Goal: Participate in discussion: Engage in conversation with other users on a specific topic

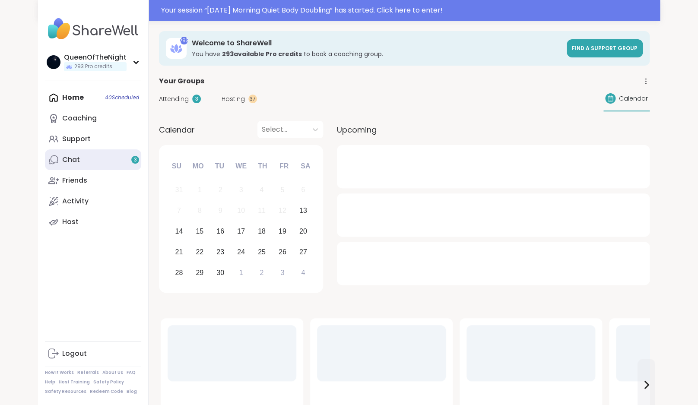
click at [91, 161] on link "Chat 3" at bounding box center [93, 159] width 96 height 21
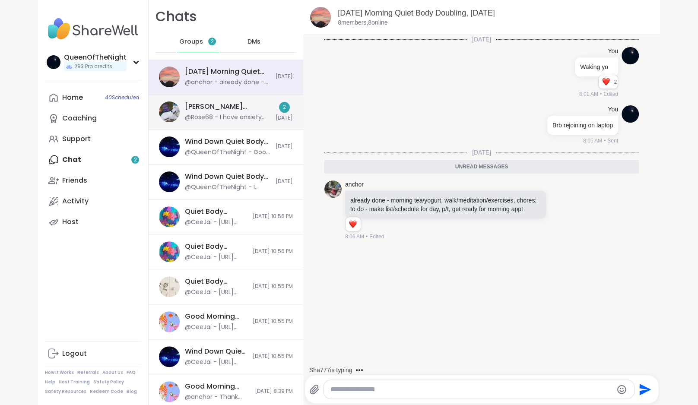
click at [210, 107] on div "Wolff Wizard’s 300th Session Special!, Sep 12" at bounding box center [227, 106] width 85 height 9
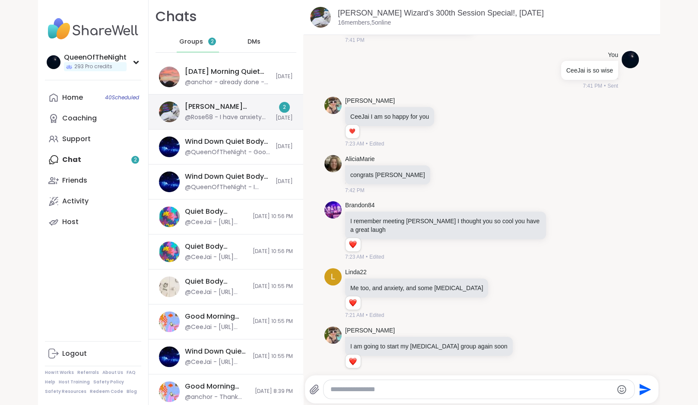
scroll to position [3454, 0]
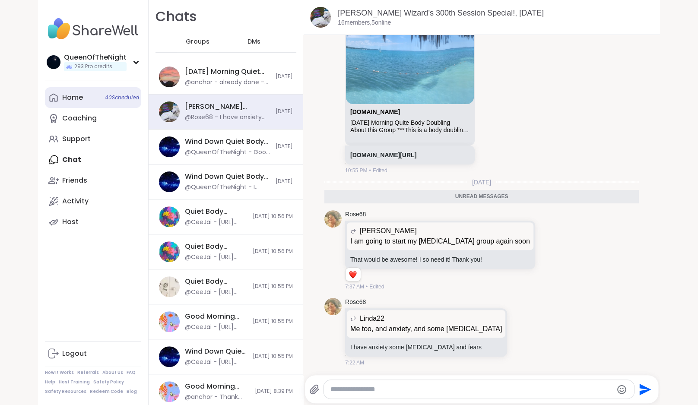
click at [89, 98] on link "Home 40 Scheduled" at bounding box center [93, 97] width 96 height 21
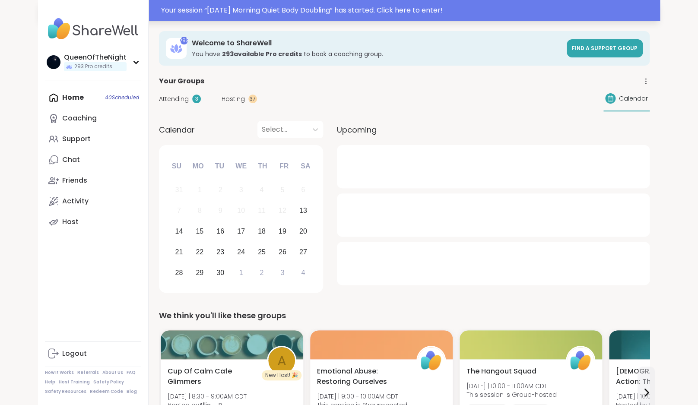
click at [298, 10] on div "Your session “ Saturday Morning Quiet Body Doubling ” has started. Click here t…" at bounding box center [408, 10] width 494 height 10
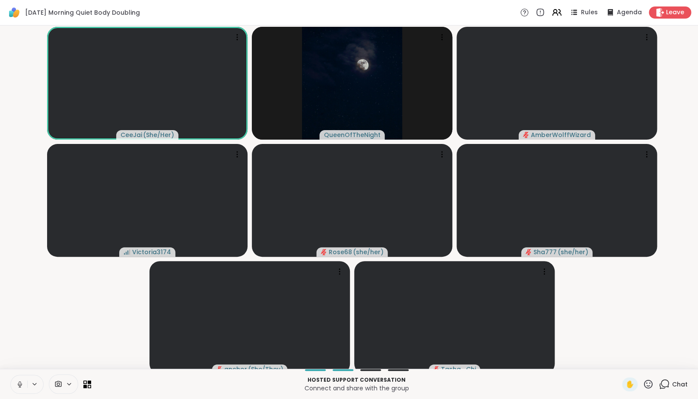
click at [20, 388] on icon at bounding box center [20, 384] width 8 height 8
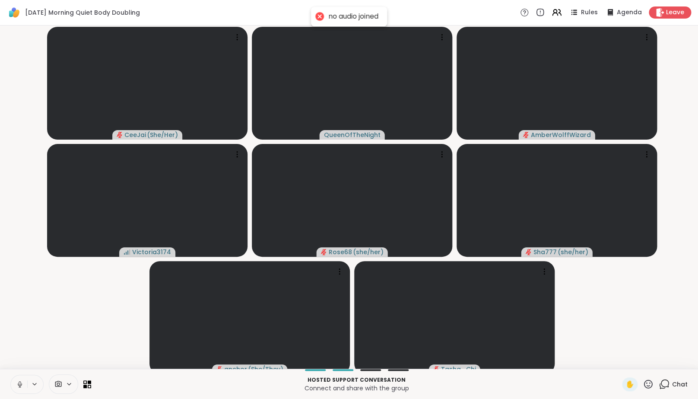
click at [22, 385] on icon at bounding box center [20, 384] width 4 height 3
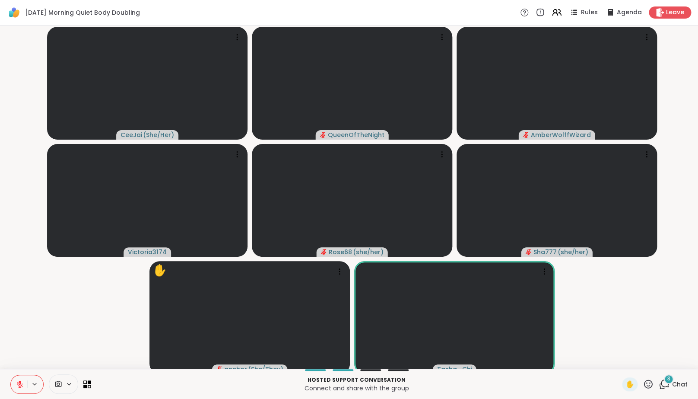
click at [663, 389] on icon at bounding box center [664, 383] width 11 height 11
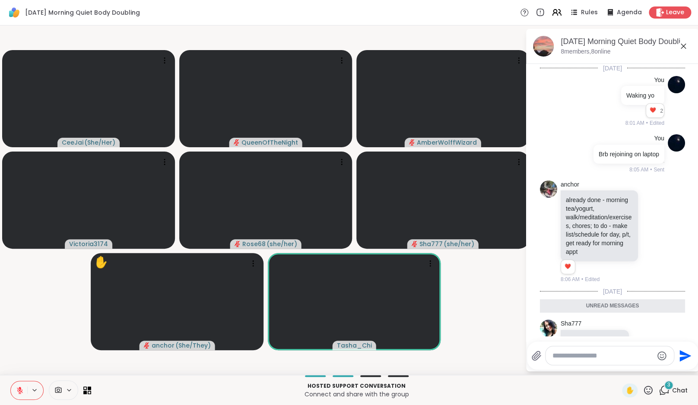
scroll to position [248, 0]
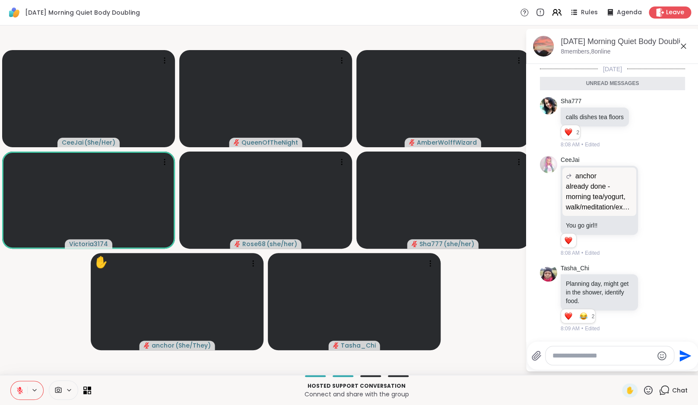
click at [663, 389] on icon at bounding box center [664, 390] width 11 height 11
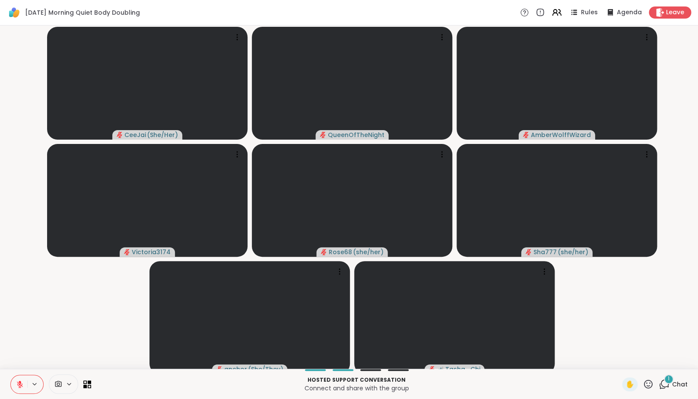
click at [664, 388] on icon at bounding box center [664, 383] width 11 height 11
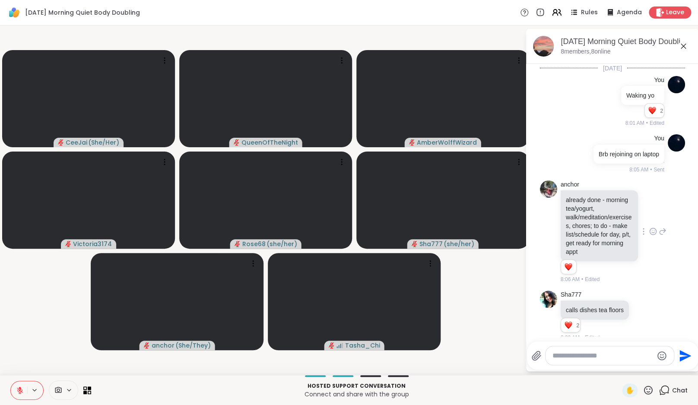
scroll to position [329, 0]
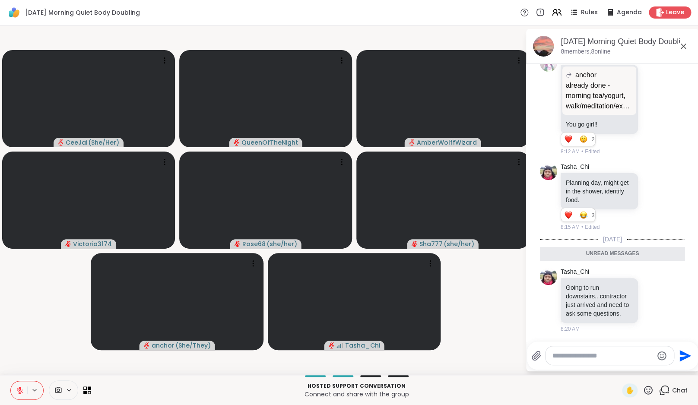
click at [686, 47] on icon at bounding box center [683, 46] width 5 height 5
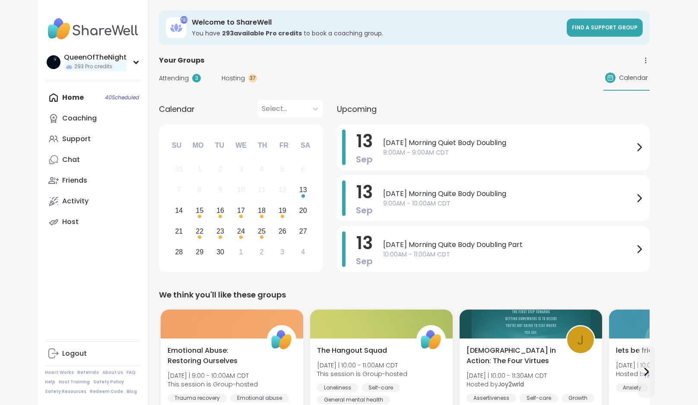
click at [172, 80] on span "Attending" at bounding box center [174, 78] width 30 height 9
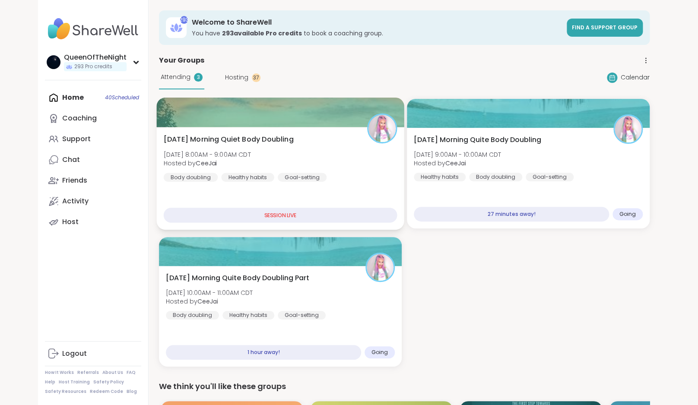
click at [225, 115] on div at bounding box center [279, 112] width 247 height 29
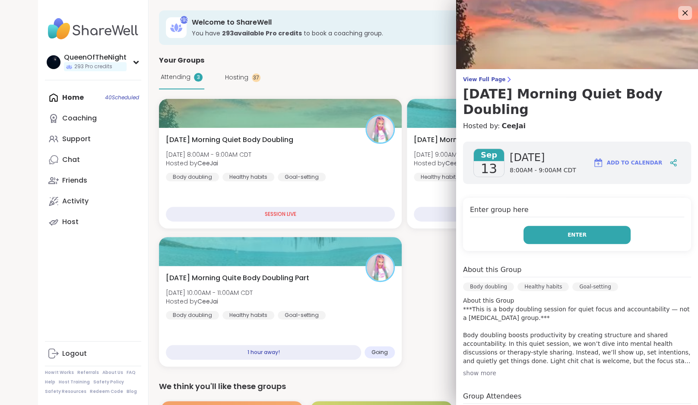
click at [570, 232] on span "Enter" at bounding box center [576, 235] width 19 height 8
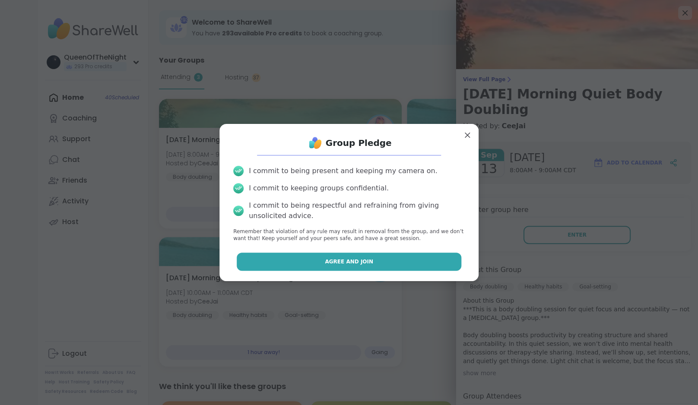
click at [367, 261] on span "Agree and Join" at bounding box center [349, 262] width 48 height 8
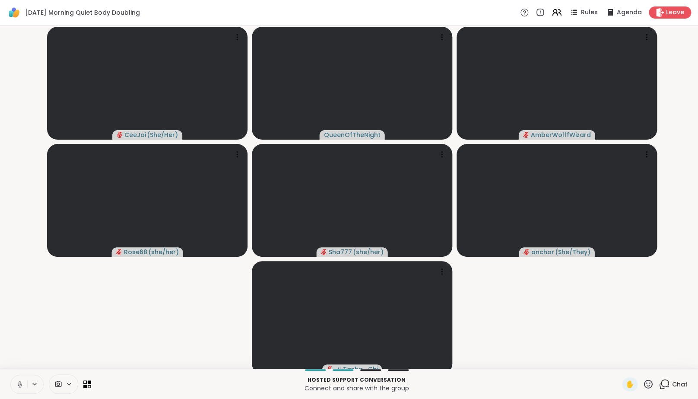
click at [24, 388] on icon at bounding box center [20, 384] width 8 height 8
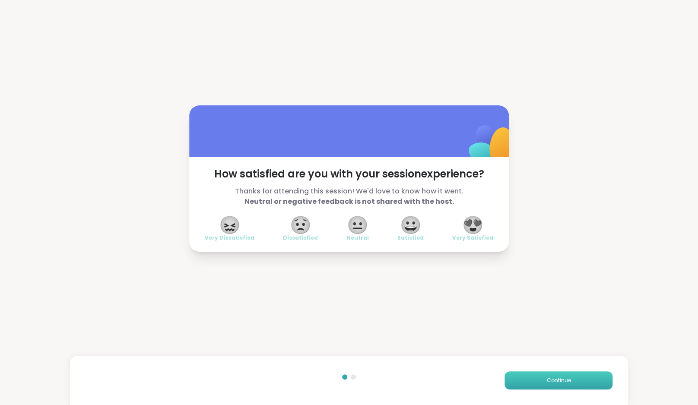
click at [572, 377] on button "Continue" at bounding box center [558, 380] width 108 height 18
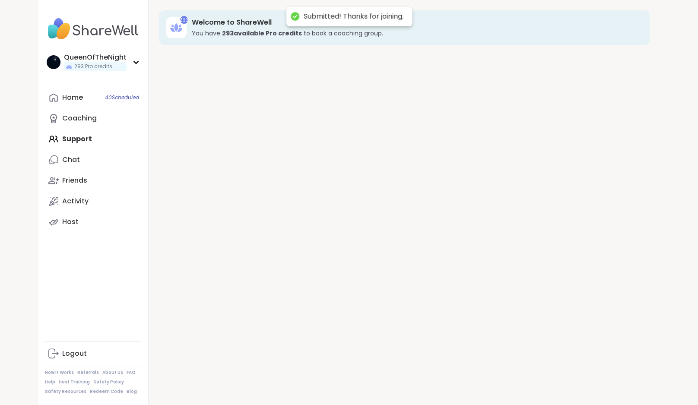
click at [572, 377] on div "293 Welcome to ShareWell You have 293 available Pro credit s to book a coaching…" at bounding box center [404, 202] width 511 height 405
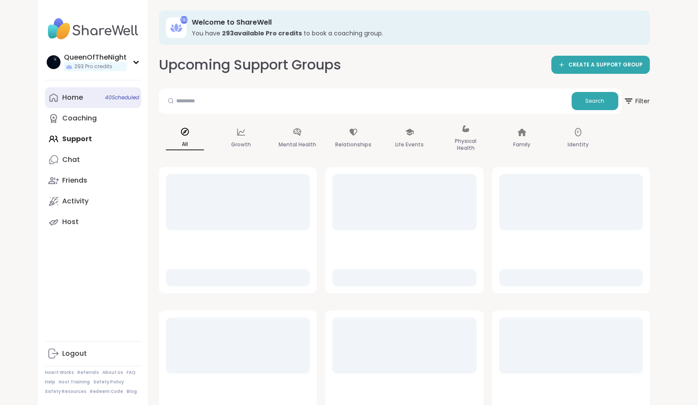
click at [90, 101] on link "Home 40 Scheduled" at bounding box center [93, 97] width 96 height 21
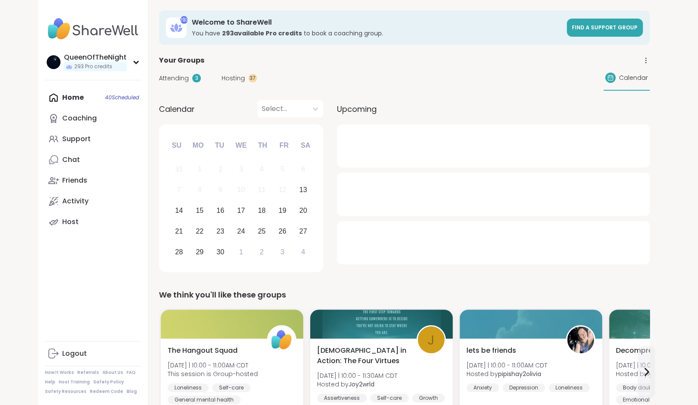
click at [223, 79] on span "Hosting" at bounding box center [233, 78] width 23 height 9
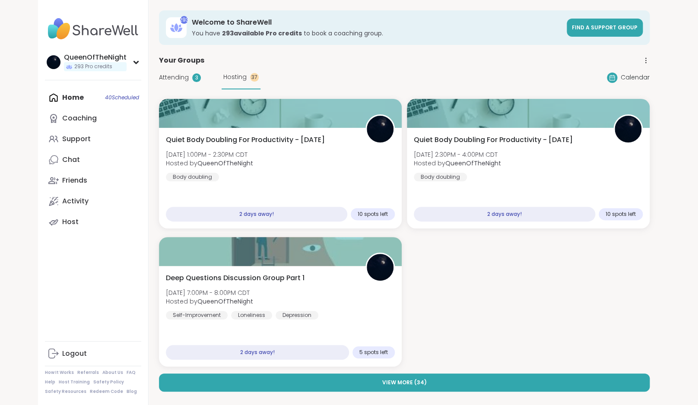
click at [173, 73] on span "Attending" at bounding box center [174, 77] width 30 height 9
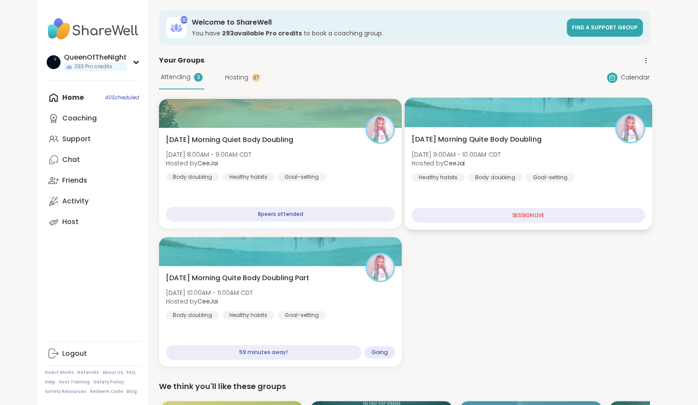
click at [553, 146] on div "[DATE] Morning Quite Body Doubling [DATE] 9:00AM - 10:00AM CDT Hosted by CeeJai…" at bounding box center [529, 157] width 234 height 47
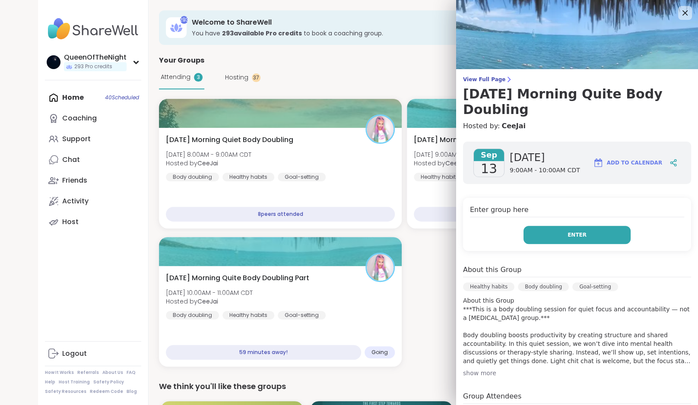
click at [574, 228] on button "Enter" at bounding box center [576, 235] width 107 height 18
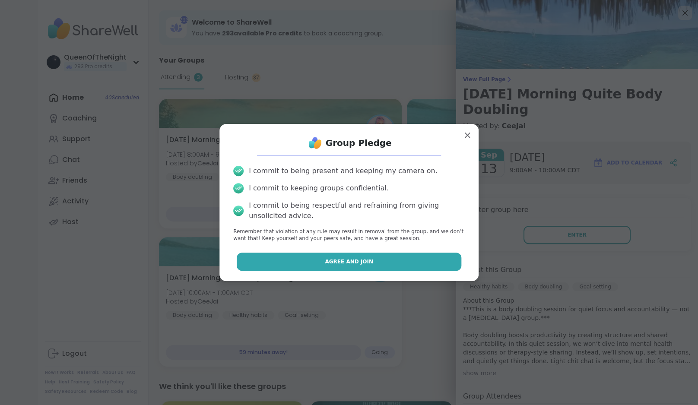
click at [410, 263] on button "Agree and Join" at bounding box center [349, 262] width 225 height 18
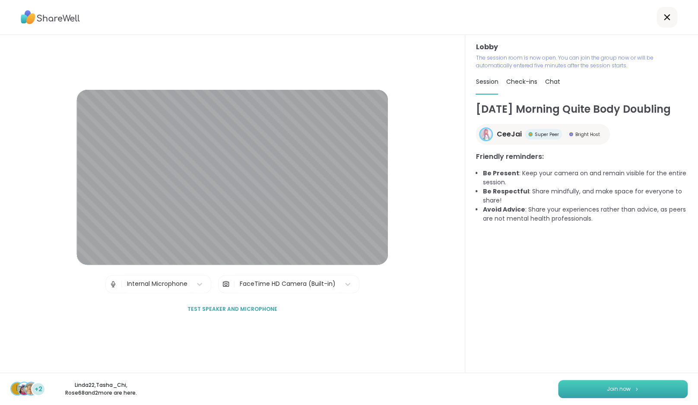
click at [626, 391] on span "Join now" at bounding box center [619, 389] width 24 height 8
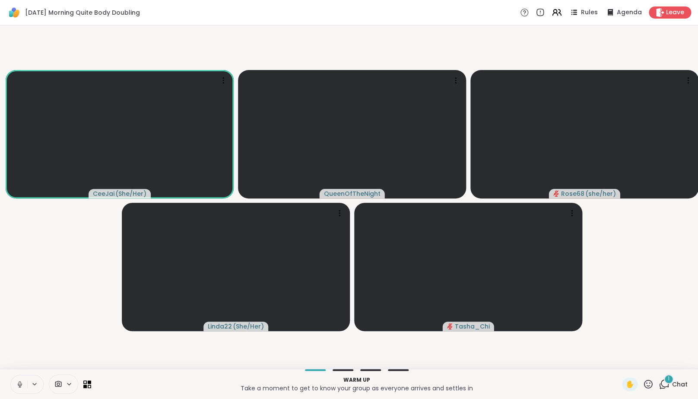
click at [19, 388] on icon at bounding box center [20, 384] width 8 height 8
click at [671, 383] on div "1" at bounding box center [668, 378] width 9 height 9
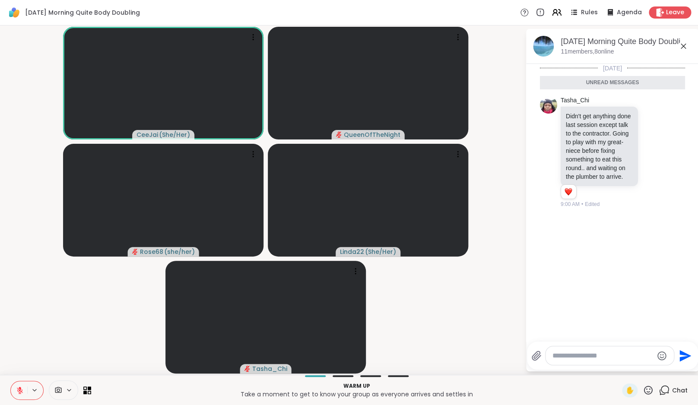
click at [593, 356] on textarea "Type your message" at bounding box center [602, 355] width 101 height 9
type textarea "**********"
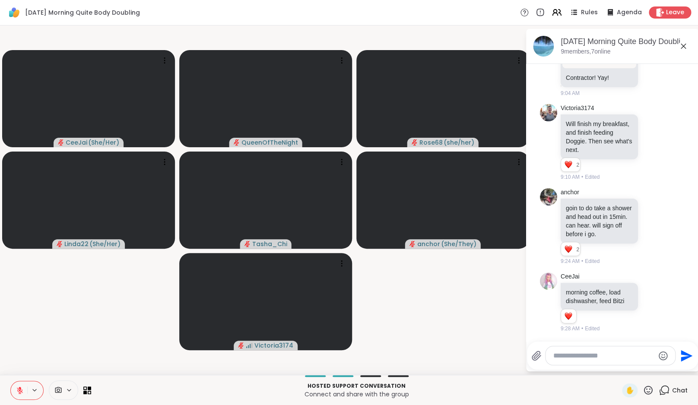
scroll to position [399, 0]
click at [622, 356] on textarea "Type your message" at bounding box center [603, 355] width 101 height 9
type textarea "**********"
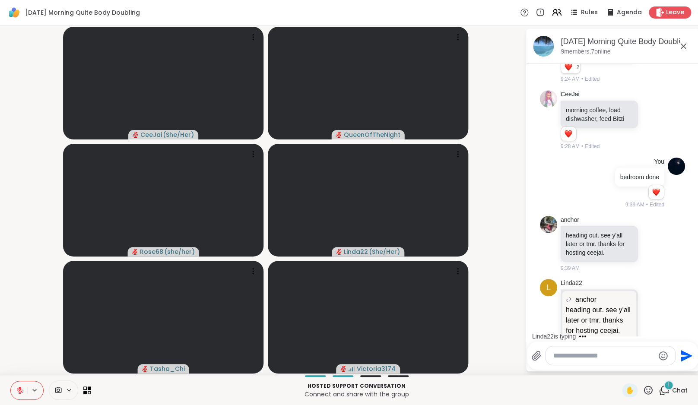
scroll to position [625, 0]
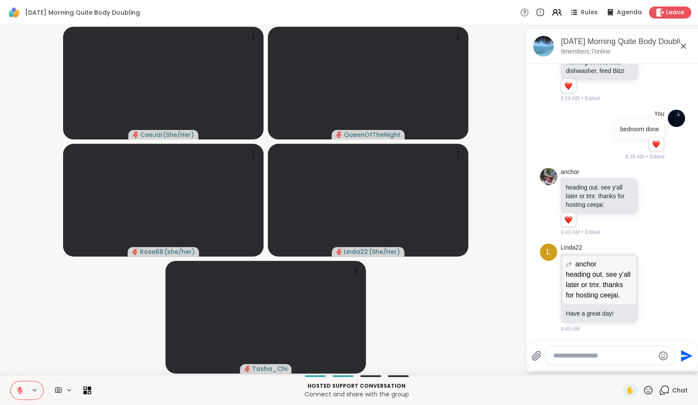
click at [590, 356] on textarea "Type your message" at bounding box center [603, 355] width 101 height 9
type textarea "*"
type textarea "**********"
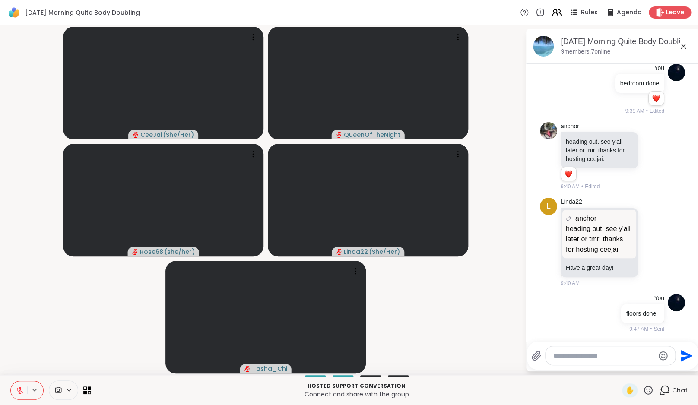
scroll to position [684, 0]
type textarea "**********"
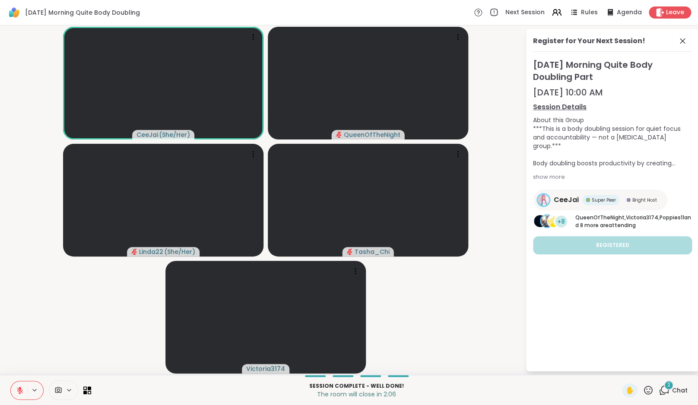
click at [669, 393] on icon at bounding box center [664, 390] width 11 height 11
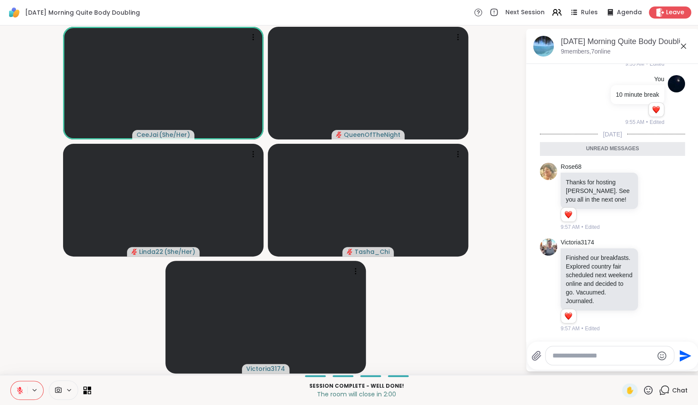
scroll to position [978, 0]
click at [455, 316] on video-player-container "CeeJai ( She/Her ) QueenOfTheNight Linda22 ( She/Her ) Tasha_Chi Victoria3174" at bounding box center [262, 200] width 515 height 342
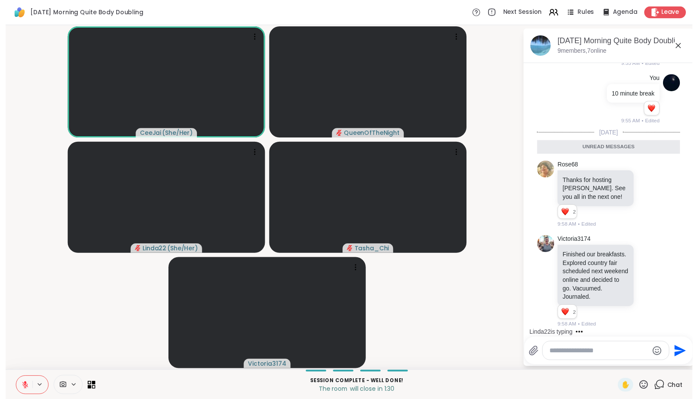
scroll to position [1012, 0]
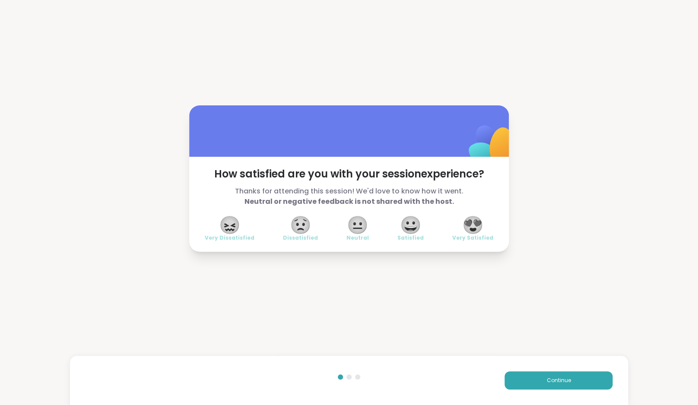
click at [455, 316] on div "How satisfied are you with your session experience? Thanks for attending this s…" at bounding box center [349, 178] width 698 height 357
click at [554, 374] on button "Continue" at bounding box center [558, 380] width 108 height 18
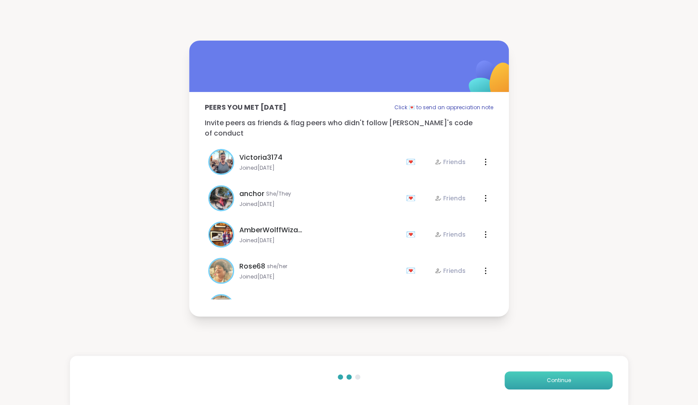
click at [554, 375] on button "Continue" at bounding box center [558, 380] width 108 height 18
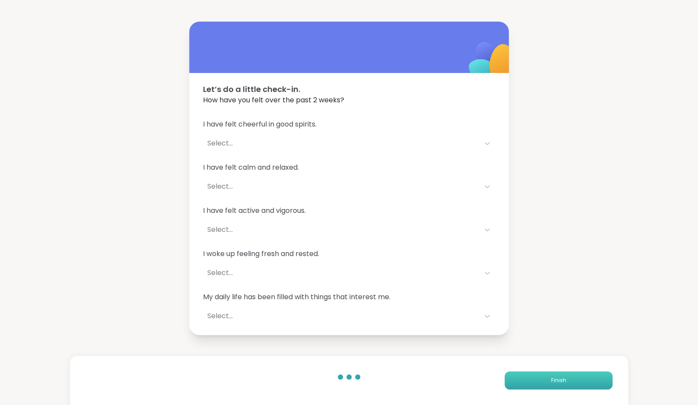
click at [555, 375] on button "Finish" at bounding box center [558, 380] width 108 height 18
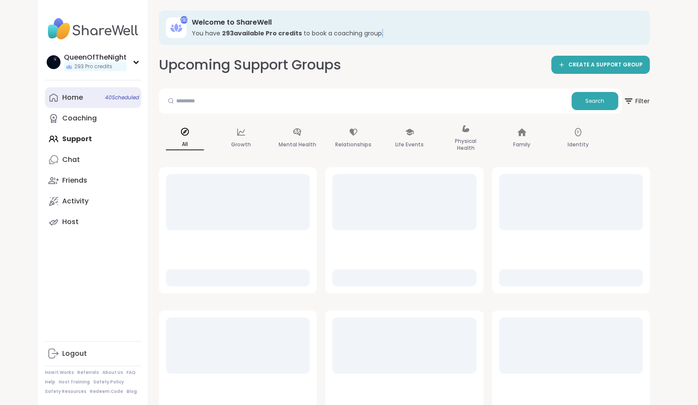
click at [101, 103] on link "Home 40 Scheduled" at bounding box center [93, 97] width 96 height 21
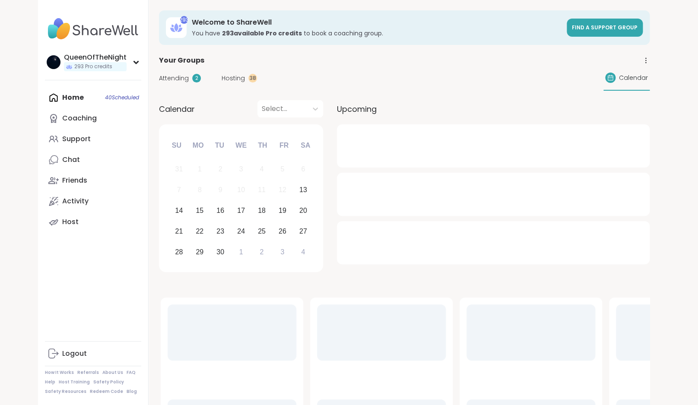
click at [101, 103] on div "Home 40 Scheduled Coaching Support Chat Friends Activity Host" at bounding box center [93, 159] width 96 height 145
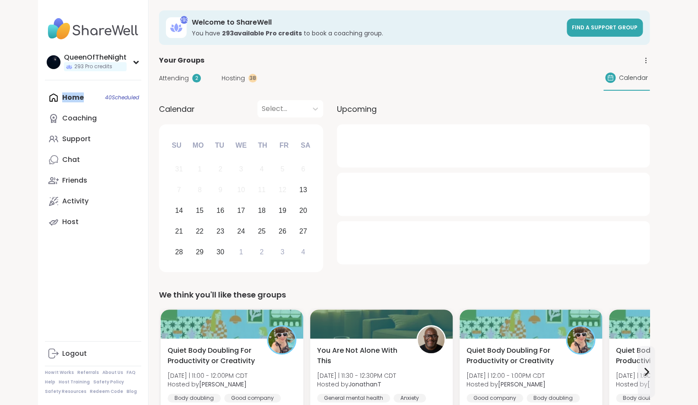
click at [234, 75] on span "Hosting" at bounding box center [233, 78] width 23 height 9
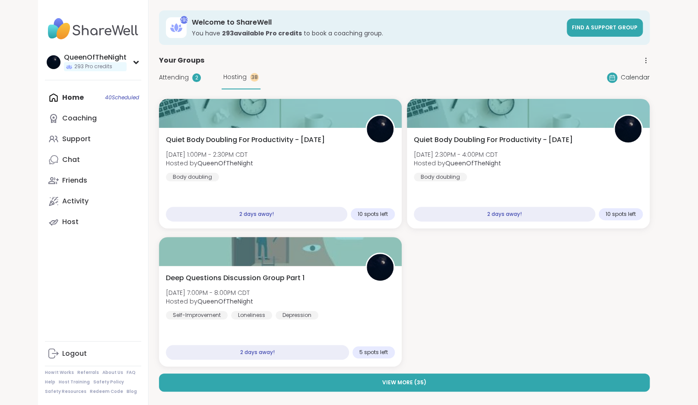
click at [173, 77] on span "Attending" at bounding box center [174, 77] width 30 height 9
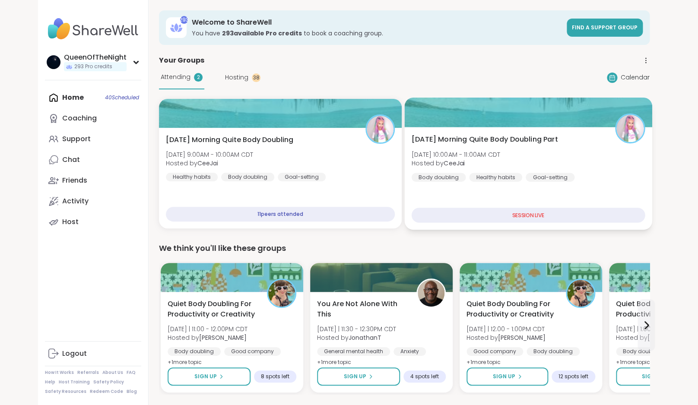
click at [470, 167] on span "Hosted by [PERSON_NAME]" at bounding box center [456, 163] width 89 height 9
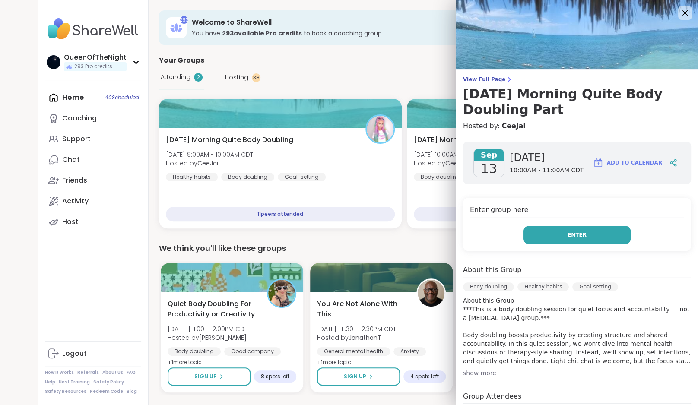
click at [548, 234] on button "Enter" at bounding box center [576, 235] width 107 height 18
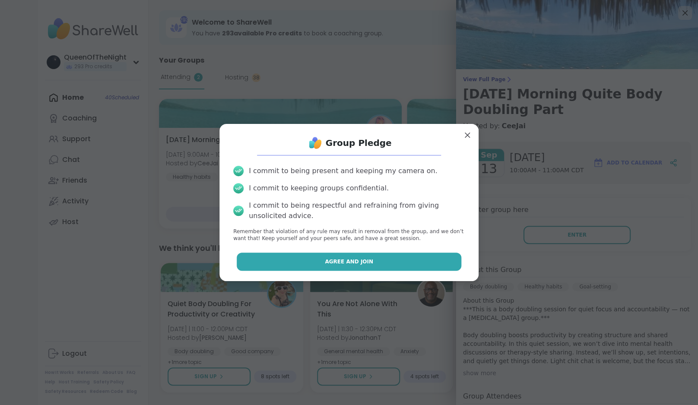
click at [419, 263] on button "Agree and Join" at bounding box center [349, 262] width 225 height 18
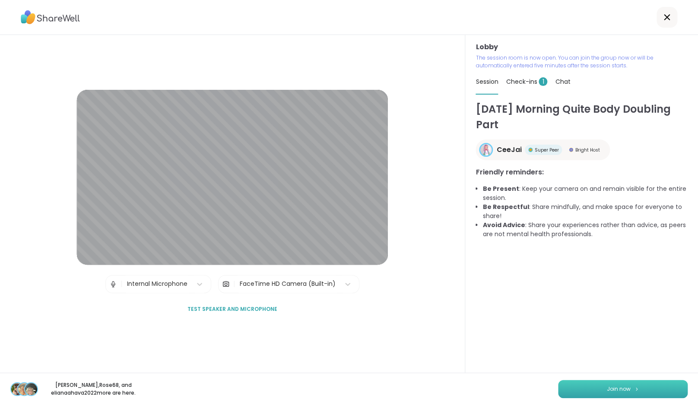
click at [626, 385] on span "Join now" at bounding box center [619, 389] width 24 height 8
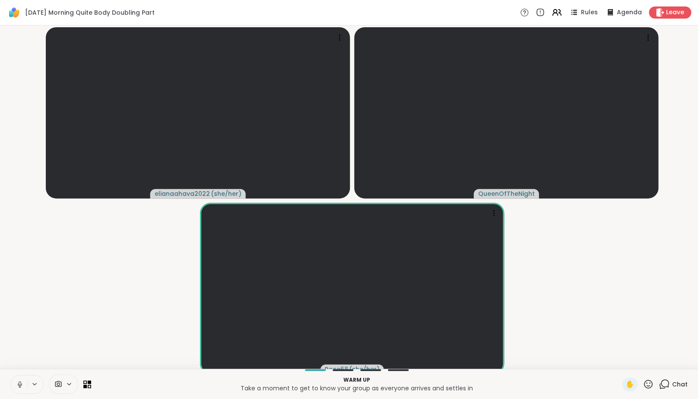
click at [22, 388] on icon at bounding box center [20, 384] width 8 height 8
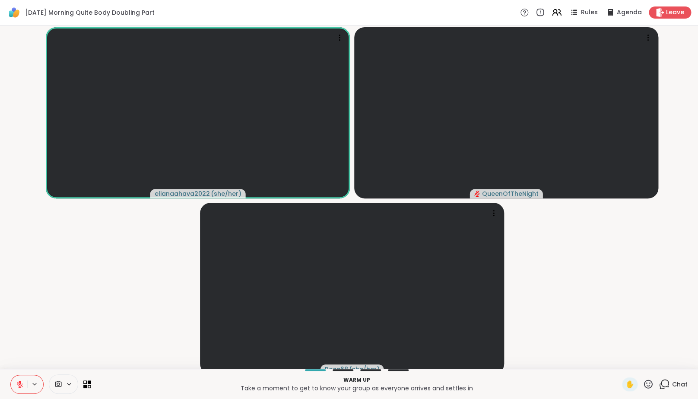
click at [84, 336] on video-player-container "elianaahava2022 ( she/her ) QueenOfTheNight Rose68 ( she/her )" at bounding box center [348, 197] width 687 height 336
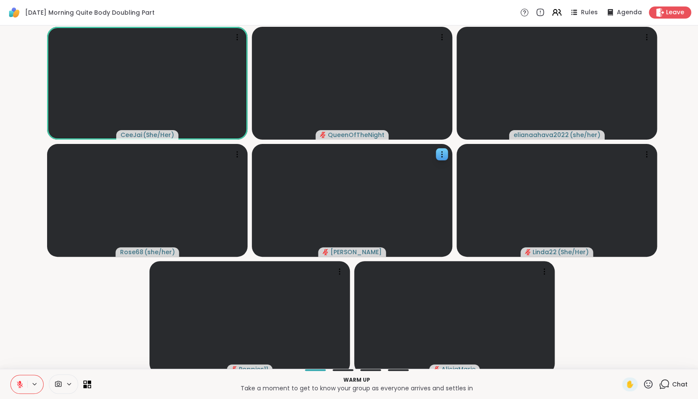
scroll to position [2, 0]
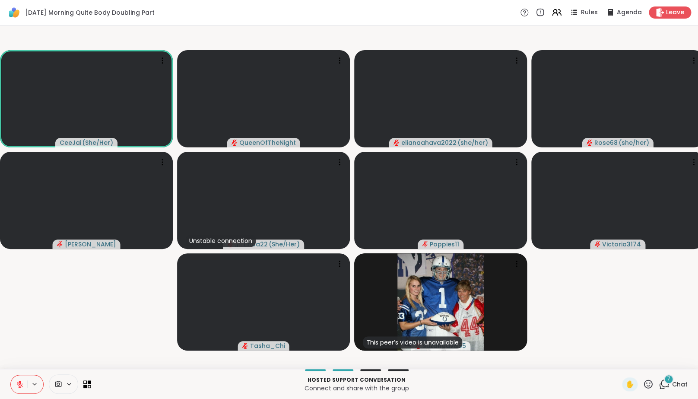
click at [669, 391] on div "7 Chat" at bounding box center [673, 384] width 29 height 14
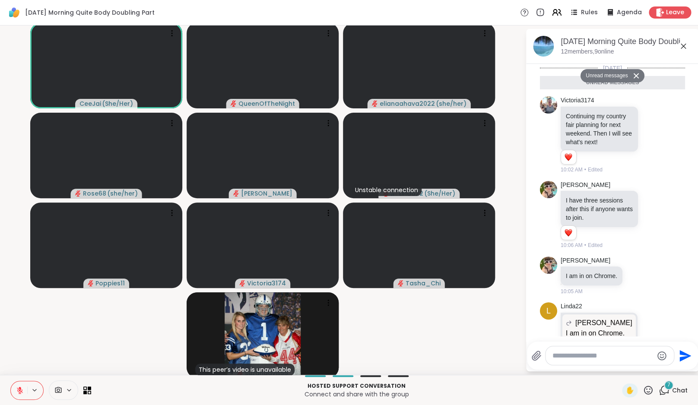
scroll to position [235, 0]
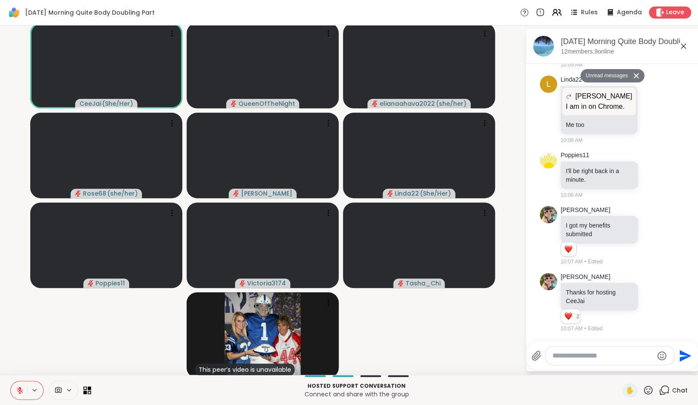
click at [572, 361] on div at bounding box center [609, 355] width 128 height 19
click at [572, 352] on textarea "Type your message" at bounding box center [602, 355] width 101 height 9
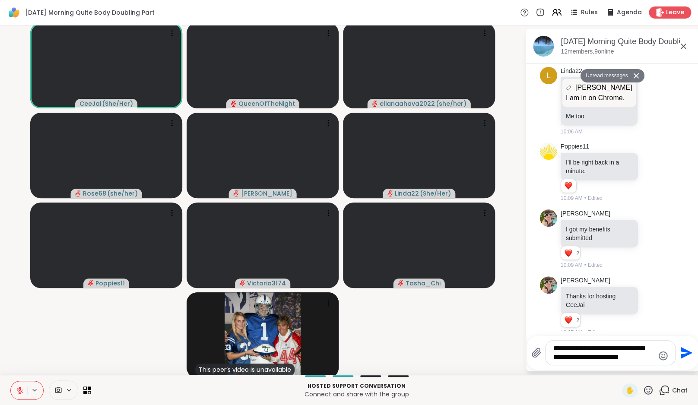
type textarea "**********"
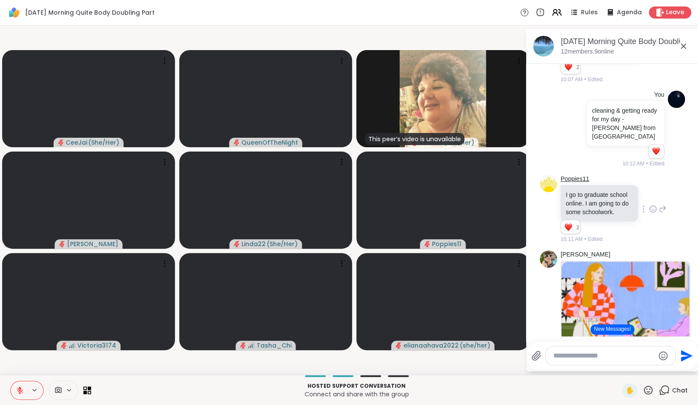
scroll to position [833, 0]
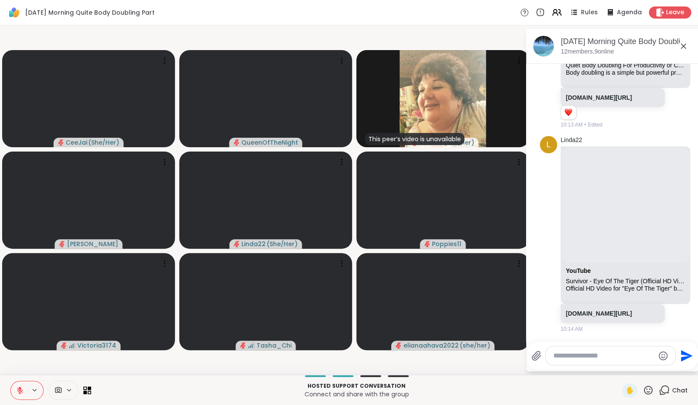
click at [591, 361] on div at bounding box center [610, 355] width 130 height 19
click at [590, 360] on textarea "Type your message" at bounding box center [603, 355] width 101 height 9
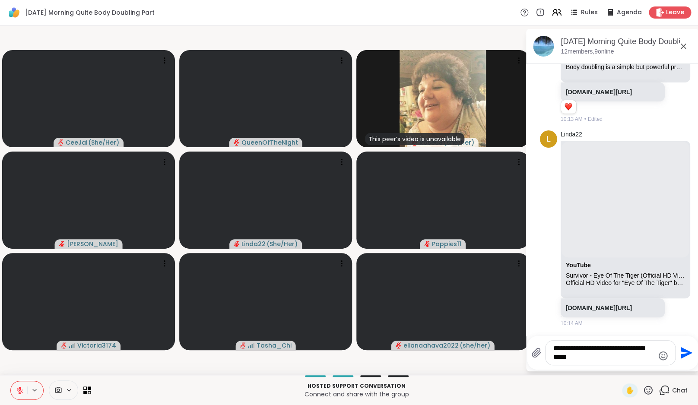
type textarea "**********"
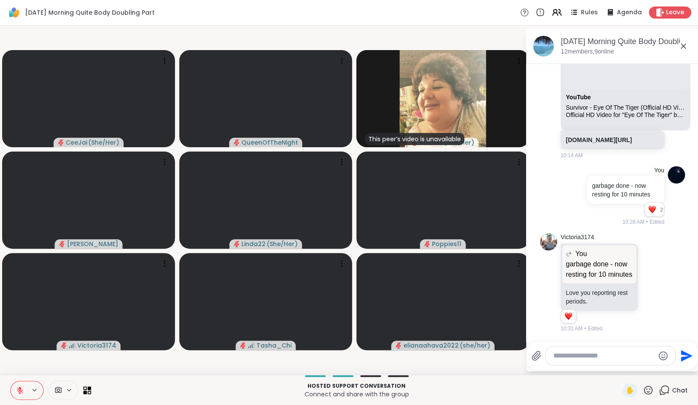
scroll to position [1026, 0]
click at [615, 359] on textarea "Type your message" at bounding box center [603, 355] width 101 height 9
type textarea "**********"
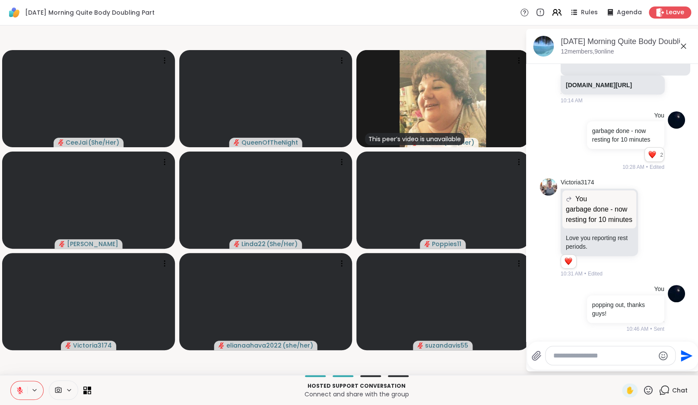
scroll to position [1081, 0]
click at [670, 17] on span "Leave" at bounding box center [675, 12] width 19 height 9
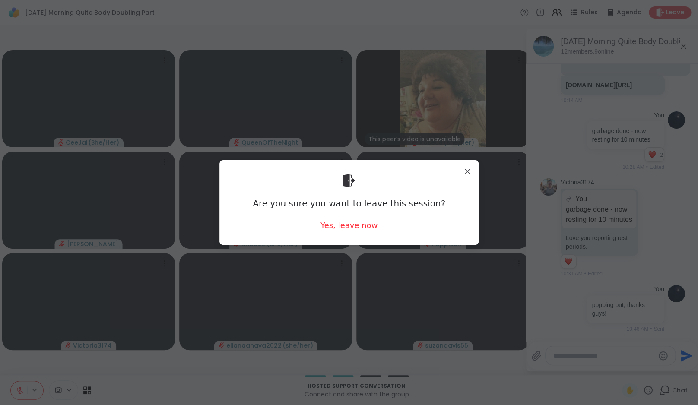
click at [354, 231] on div "Are you sure you want to leave this session? Yes, leave now" at bounding box center [348, 202] width 245 height 70
click at [354, 222] on div "Yes, leave now" at bounding box center [348, 225] width 57 height 11
